Goal: Task Accomplishment & Management: Use online tool/utility

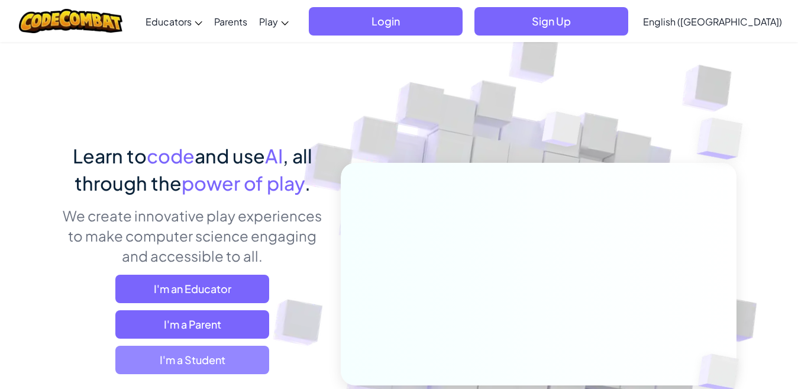
click at [237, 363] on span "I'm a Student" at bounding box center [192, 360] width 154 height 28
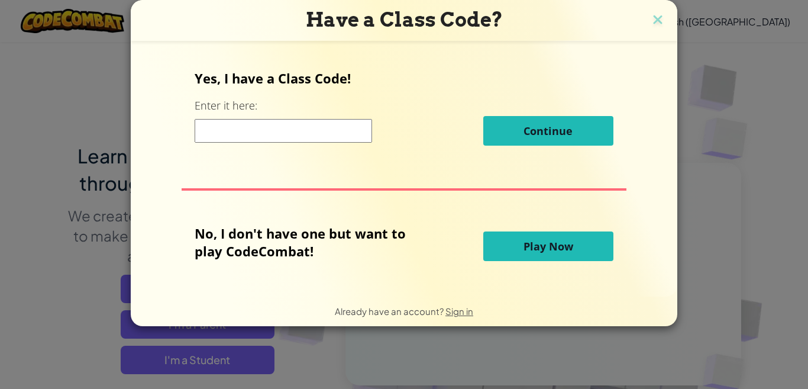
click at [232, 356] on div "Have a Class Code? Yes, I have a Class Code! Enter it here: Continue No, I don'…" at bounding box center [404, 194] width 808 height 389
click at [562, 249] on span "Play Now" at bounding box center [549, 246] width 50 height 14
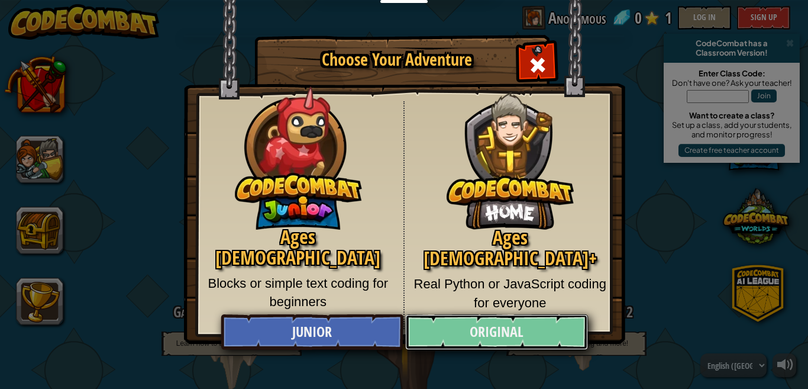
click at [543, 331] on link "Original" at bounding box center [496, 332] width 182 height 36
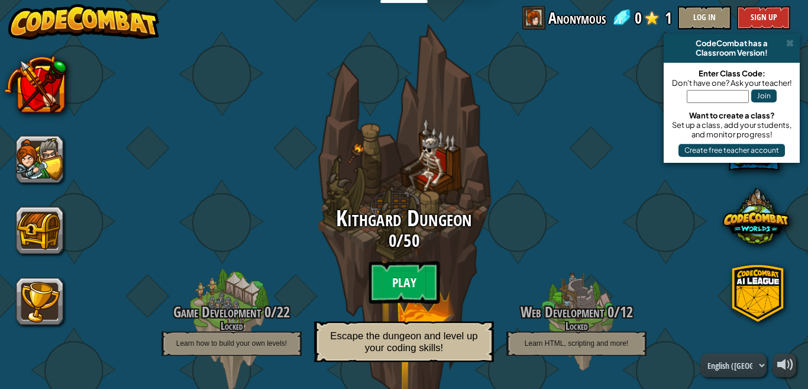
click at [409, 283] on btn "Play" at bounding box center [404, 282] width 71 height 43
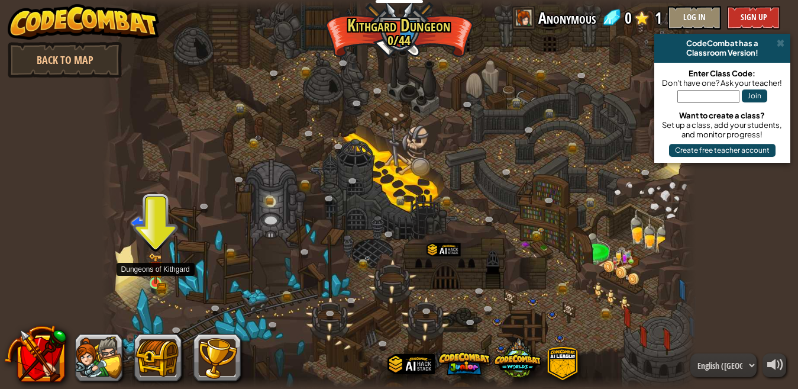
click at [158, 283] on img at bounding box center [156, 268] width 14 height 31
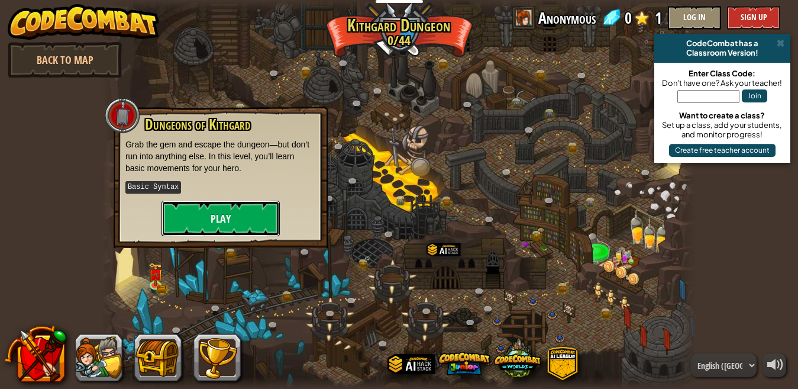
click at [212, 220] on button "Play" at bounding box center [221, 219] width 118 height 36
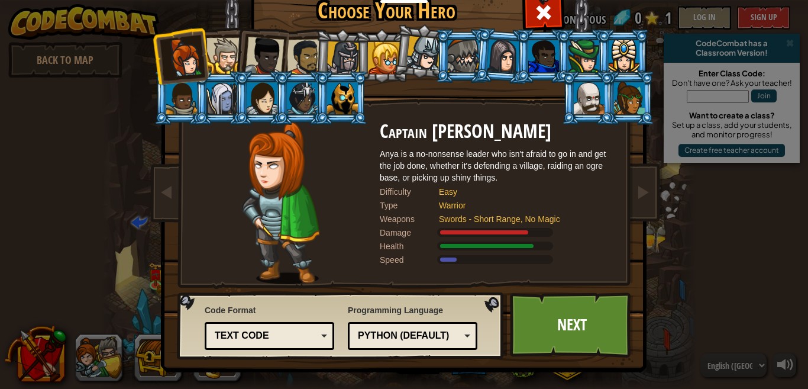
click at [444, 331] on div "Python (Default)" at bounding box center [409, 336] width 102 height 14
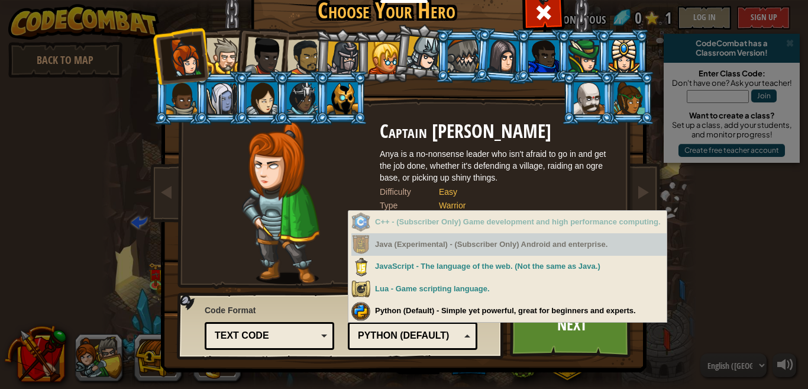
click at [423, 252] on div "Java (Experimental) - (Subscriber Only) Android and enterprise." at bounding box center [508, 244] width 315 height 23
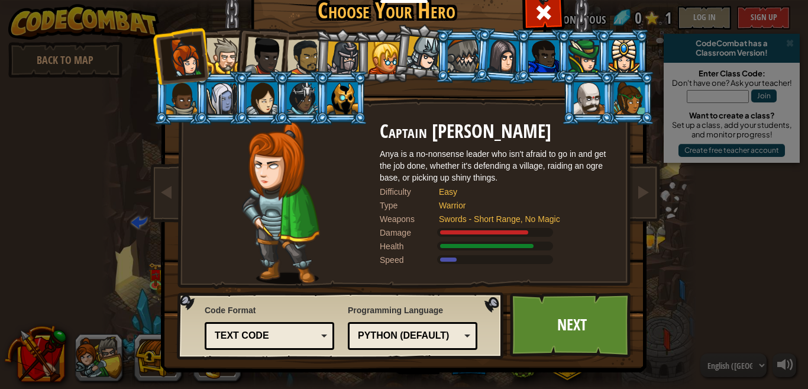
click at [393, 380] on div "Choose Your Hero 0 Captain [PERSON_NAME] is a no-nonsense leader who isn't afra…" at bounding box center [404, 194] width 808 height 389
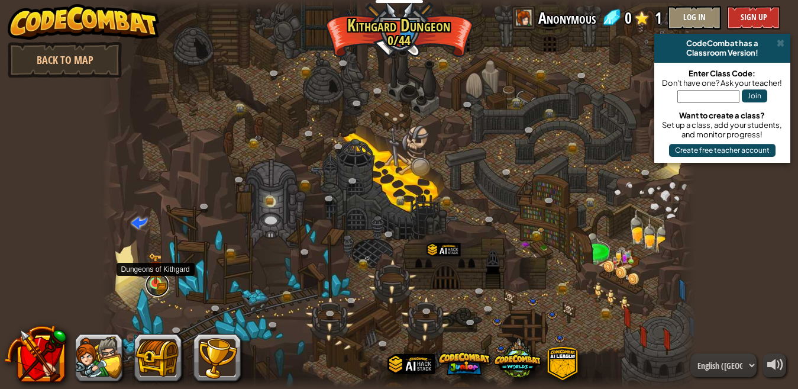
click at [158, 291] on link at bounding box center [158, 285] width 24 height 24
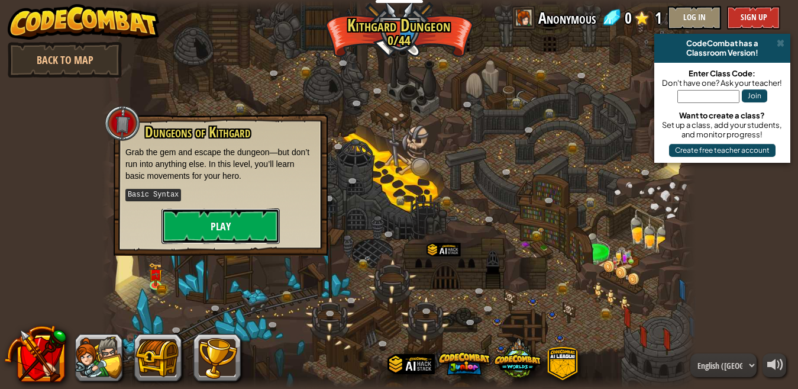
drag, startPoint x: 220, startPoint y: 225, endPoint x: 233, endPoint y: 231, distance: 14.6
click at [233, 231] on button "Play" at bounding box center [221, 226] width 118 height 36
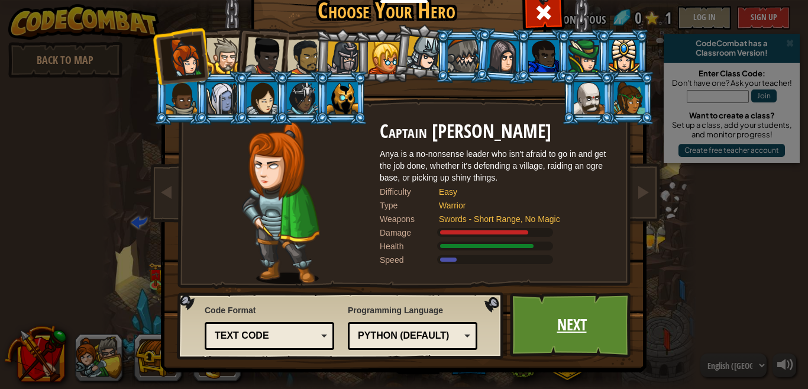
drag, startPoint x: 650, startPoint y: 235, endPoint x: 563, endPoint y: 315, distance: 118.1
click at [563, 315] on link "Next" at bounding box center [572, 324] width 124 height 65
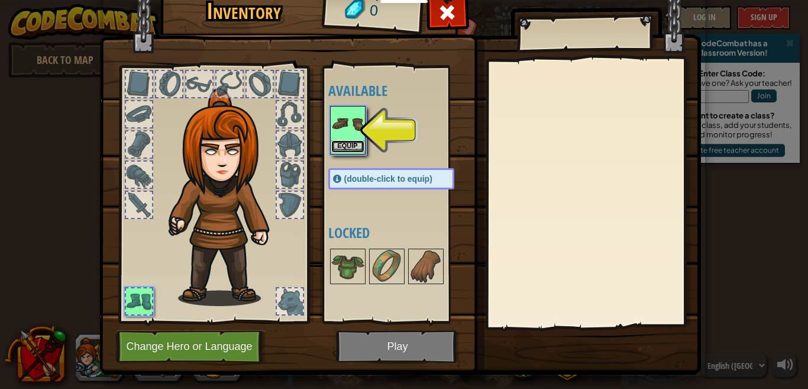
click at [350, 146] on button "Equip" at bounding box center [347, 146] width 33 height 12
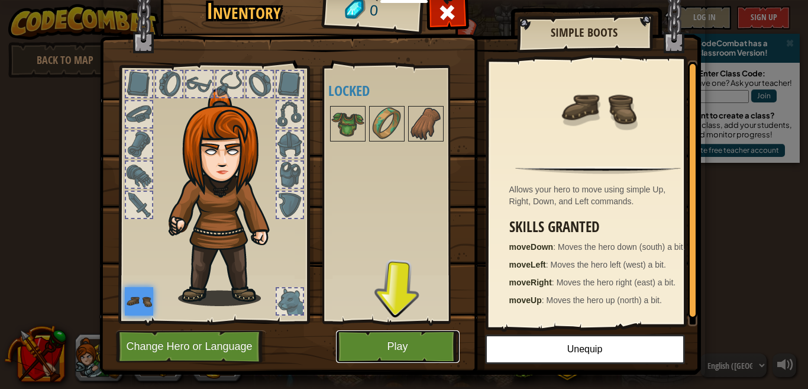
click at [377, 353] on button "Play" at bounding box center [398, 346] width 124 height 33
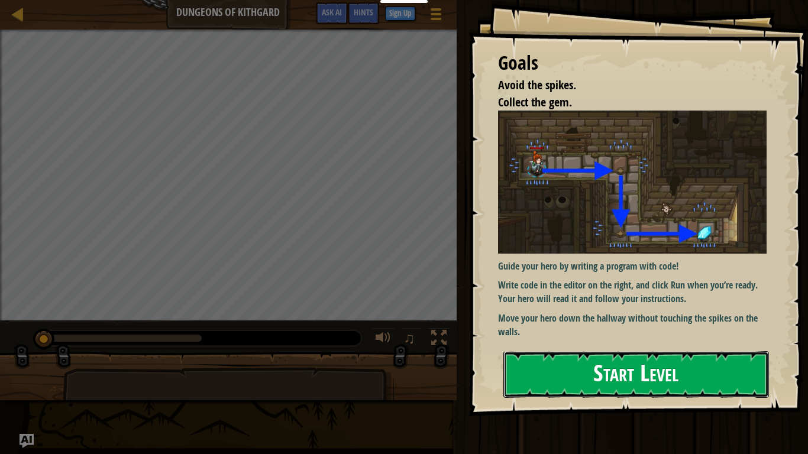
click at [605, 376] on button "Start Level" at bounding box center [637, 374] width 266 height 47
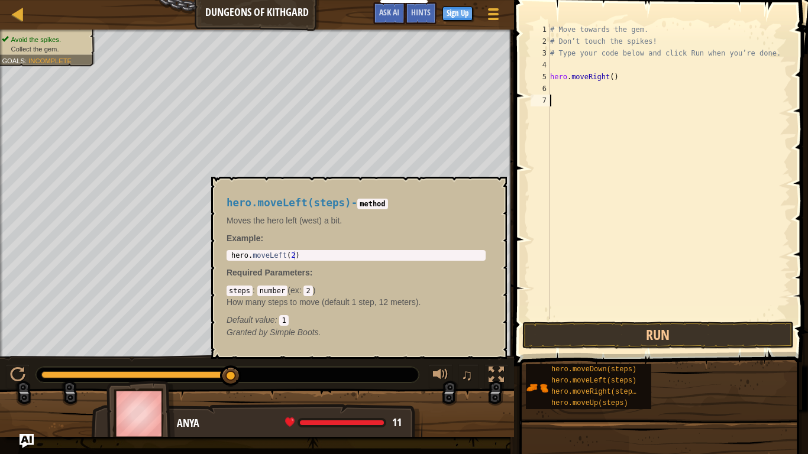
click at [556, 95] on div "# Move towards the gem. # Don’t touch the spikes! # Type your code below and cl…" at bounding box center [669, 184] width 243 height 320
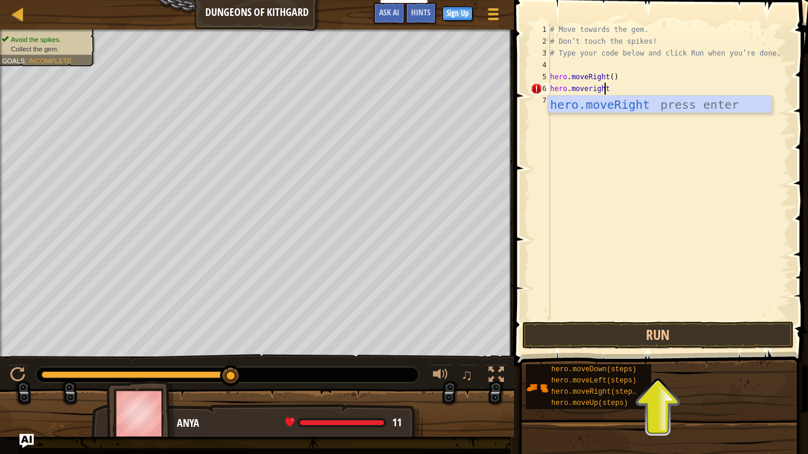
scroll to position [5, 4]
type textarea "hero.moveright()"
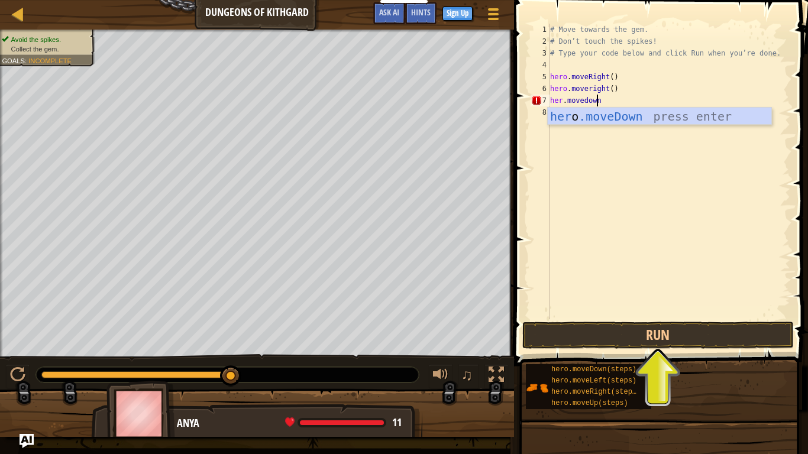
scroll to position [5, 3]
type textarea "her.movedown()"
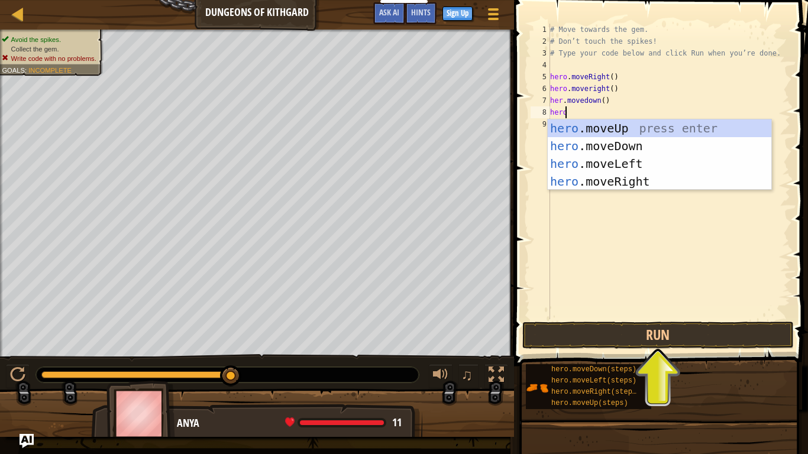
scroll to position [5, 1]
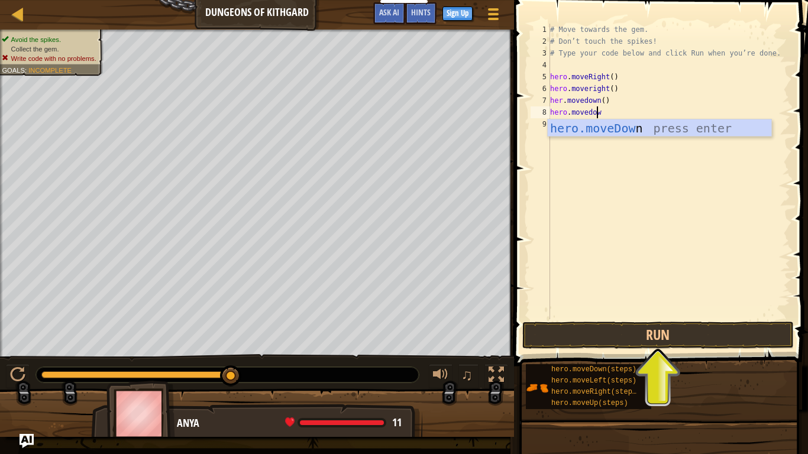
type textarea "hero.movedown"
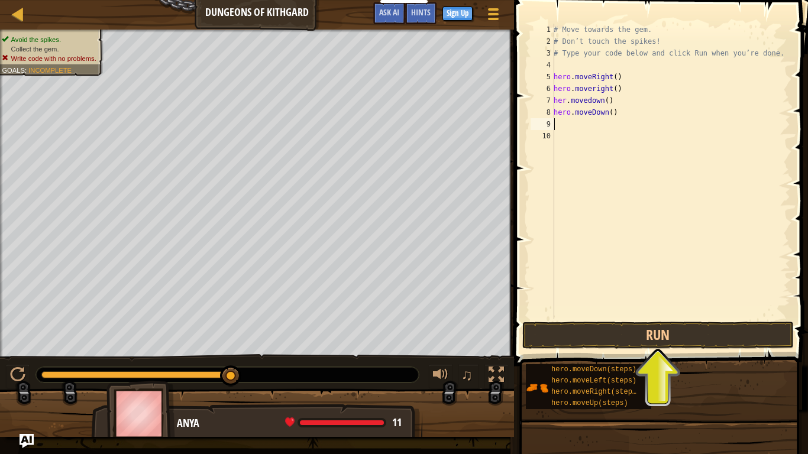
scroll to position [5, 0]
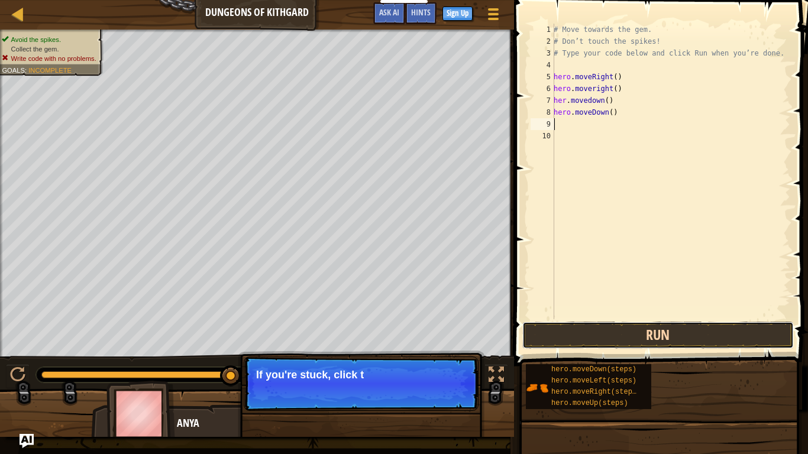
click at [647, 336] on button "Run" at bounding box center [658, 335] width 272 height 27
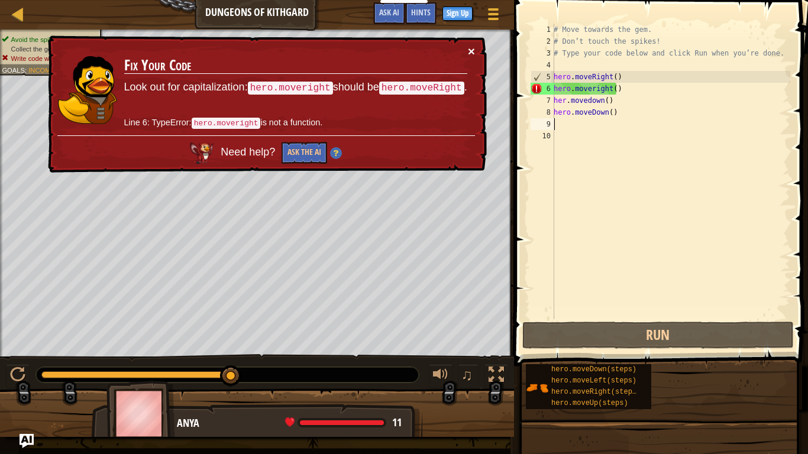
click at [468, 55] on button "×" at bounding box center [471, 51] width 7 height 12
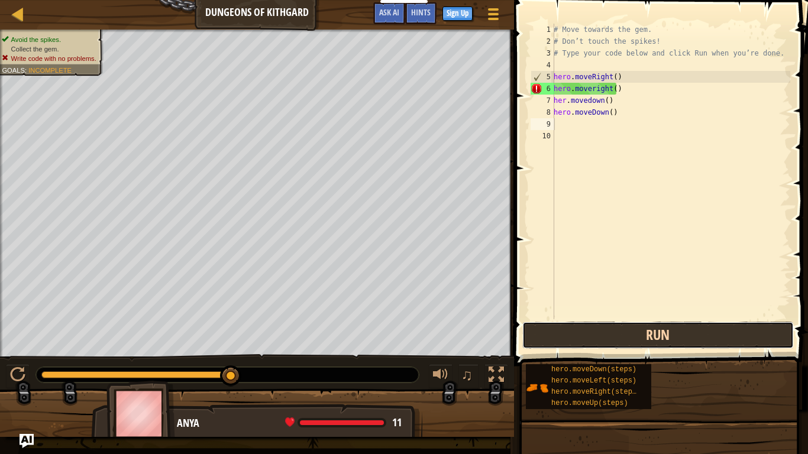
click at [624, 333] on button "Run" at bounding box center [658, 335] width 272 height 27
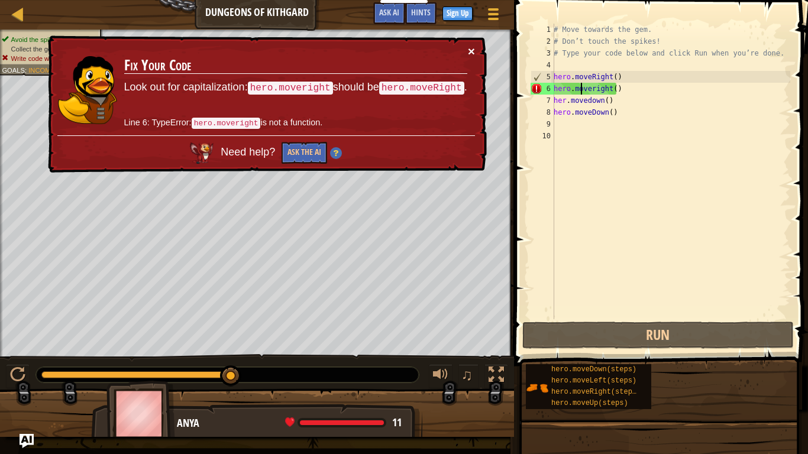
drag, startPoint x: 581, startPoint y: 91, endPoint x: 469, endPoint y: 46, distance: 120.5
click at [469, 46] on button "×" at bounding box center [471, 51] width 7 height 12
click at [593, 91] on div "# Move towards the gem. # Don’t touch the spikes! # Type your code below and cl…" at bounding box center [670, 184] width 239 height 320
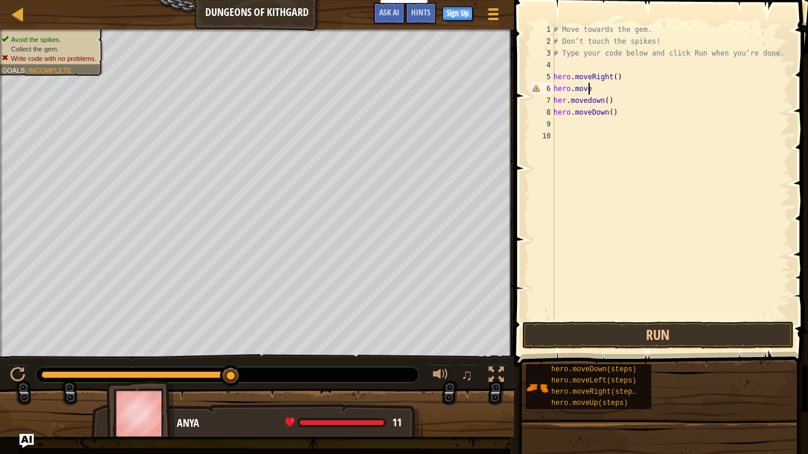
scroll to position [5, 2]
type textarea "h"
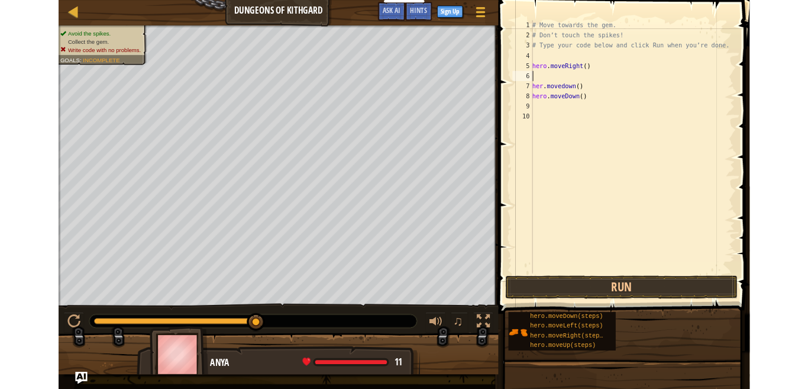
scroll to position [5, 0]
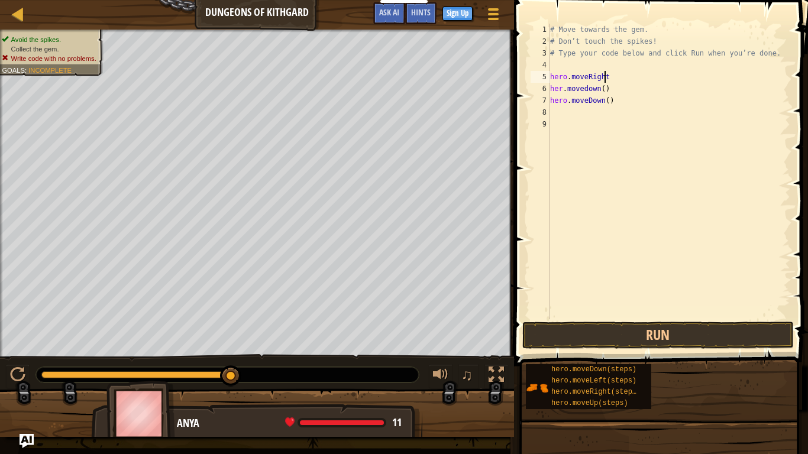
click at [619, 101] on div "# Move towards the gem. # Don’t touch the spikes! # Type your code below and cl…" at bounding box center [669, 184] width 243 height 320
click at [608, 86] on div "# Move towards the gem. # Don’t touch the spikes! # Type your code below and cl…" at bounding box center [669, 184] width 243 height 320
type textarea "h"
type textarea "hero.moveRight"
click at [667, 343] on button "Run" at bounding box center [658, 335] width 272 height 27
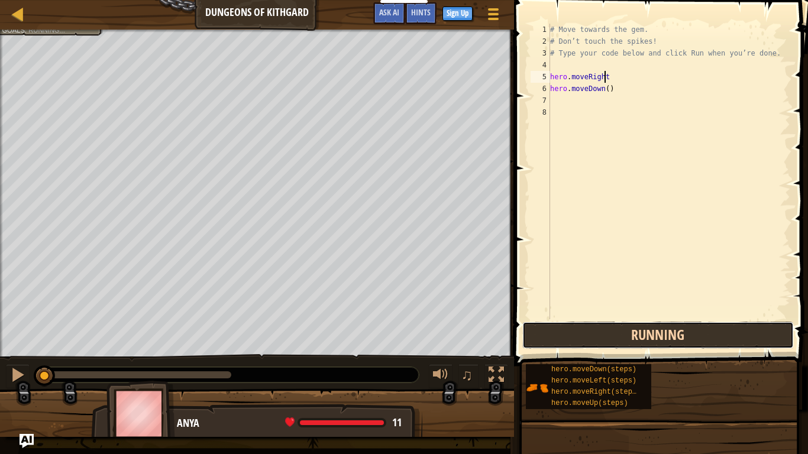
click at [647, 339] on button "Running" at bounding box center [658, 335] width 272 height 27
